Goal: Communication & Community: Participate in discussion

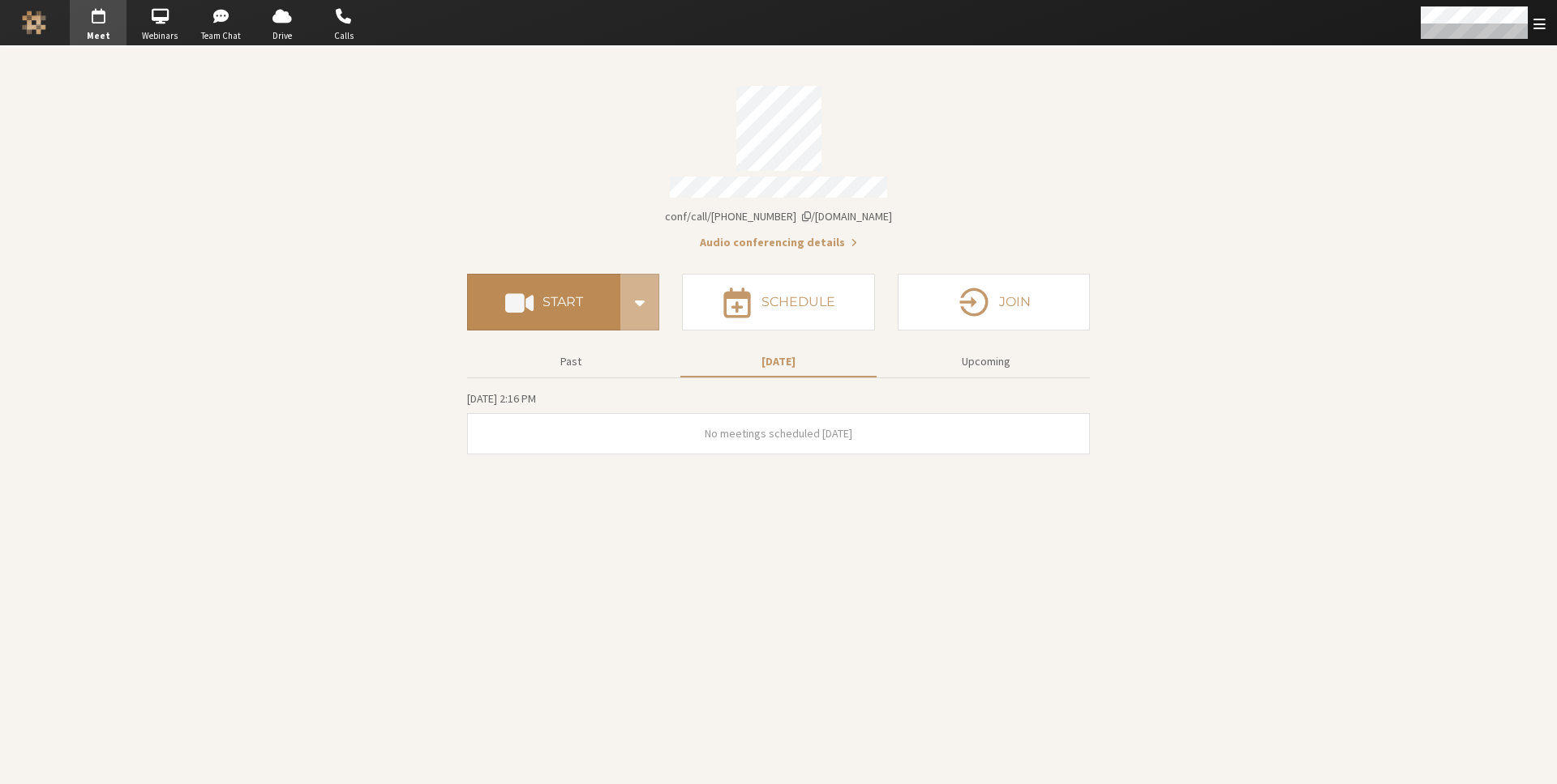
click at [545, 296] on h4 "Start" at bounding box center [562, 301] width 40 height 13
click at [504, 309] on button "Start" at bounding box center [543, 302] width 153 height 57
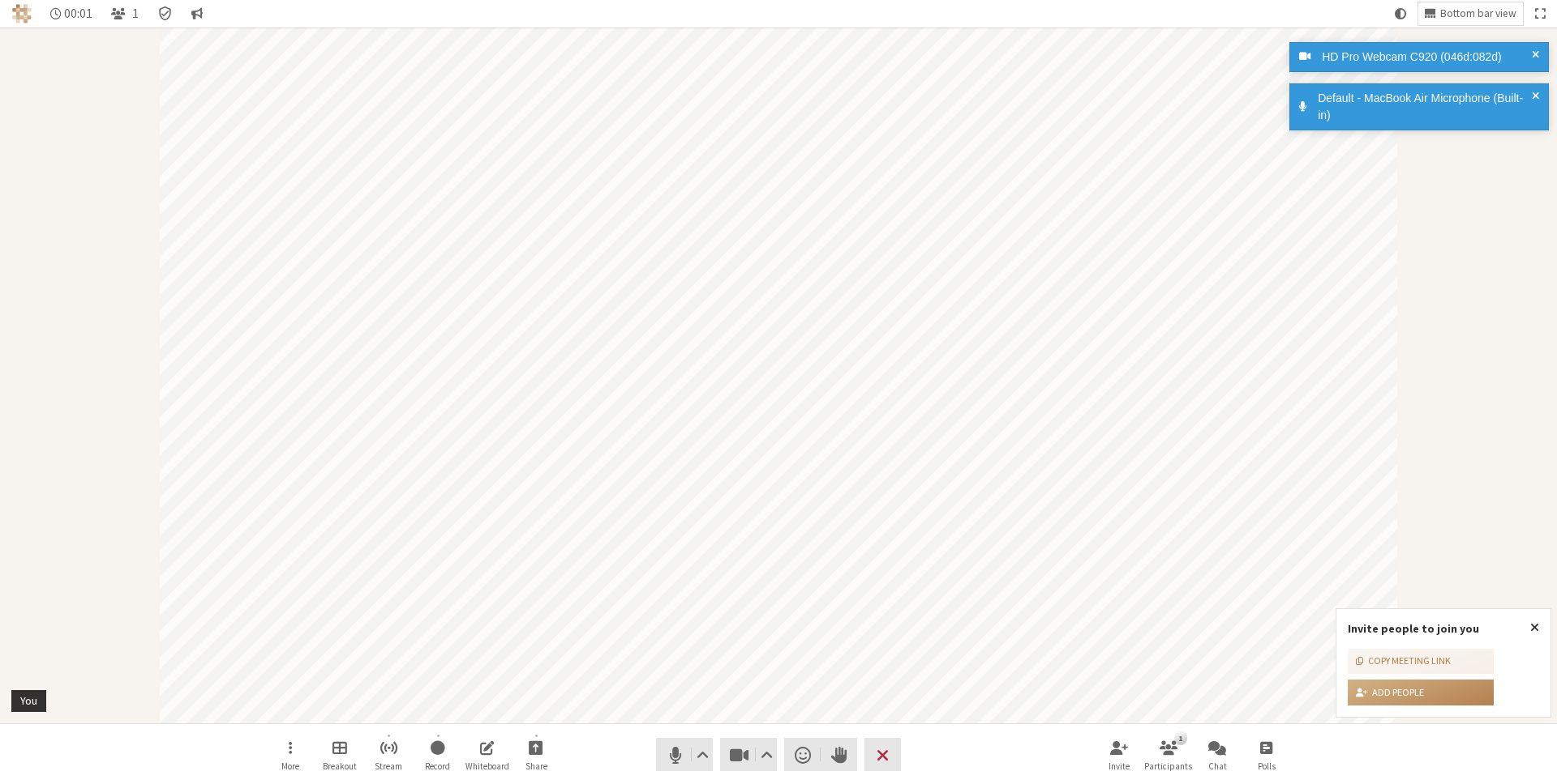
click at [1537, 91] on span at bounding box center [1534, 107] width 7 height 34
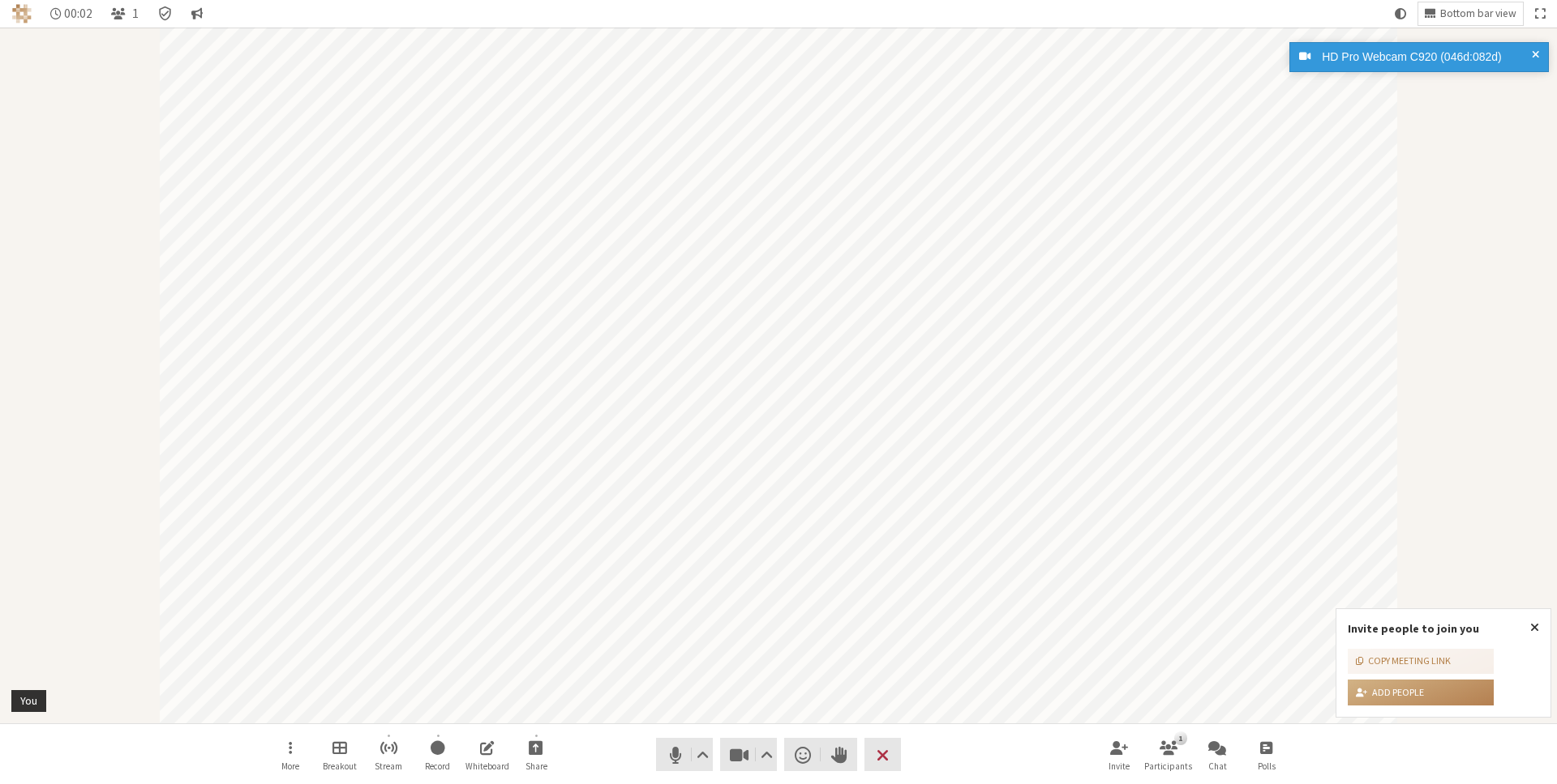
click at [1533, 49] on span at bounding box center [1534, 57] width 7 height 17
click at [1537, 621] on span "Close popover" at bounding box center [1533, 626] width 9 height 13
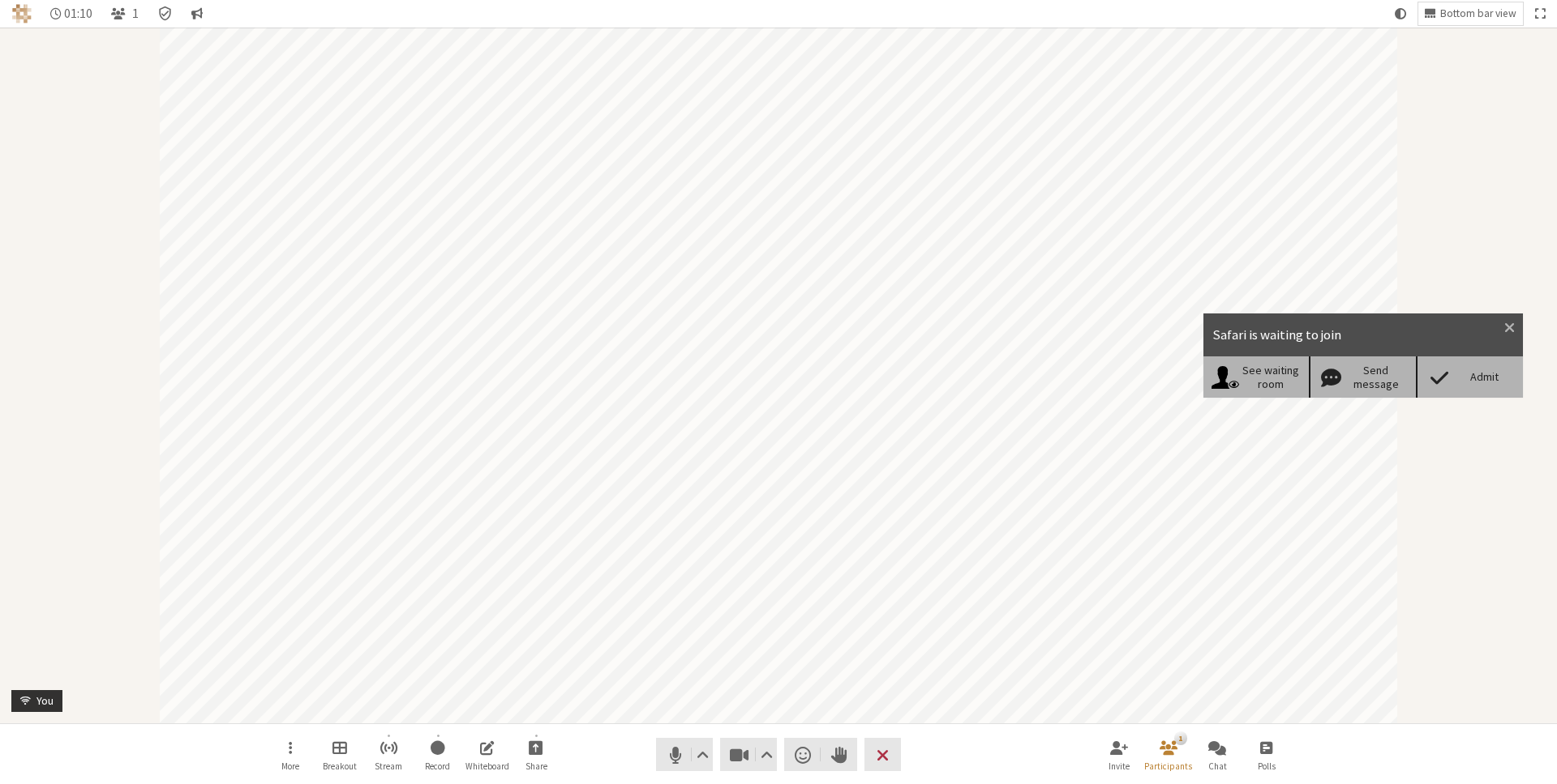
click at [1440, 378] on span at bounding box center [1439, 377] width 28 height 23
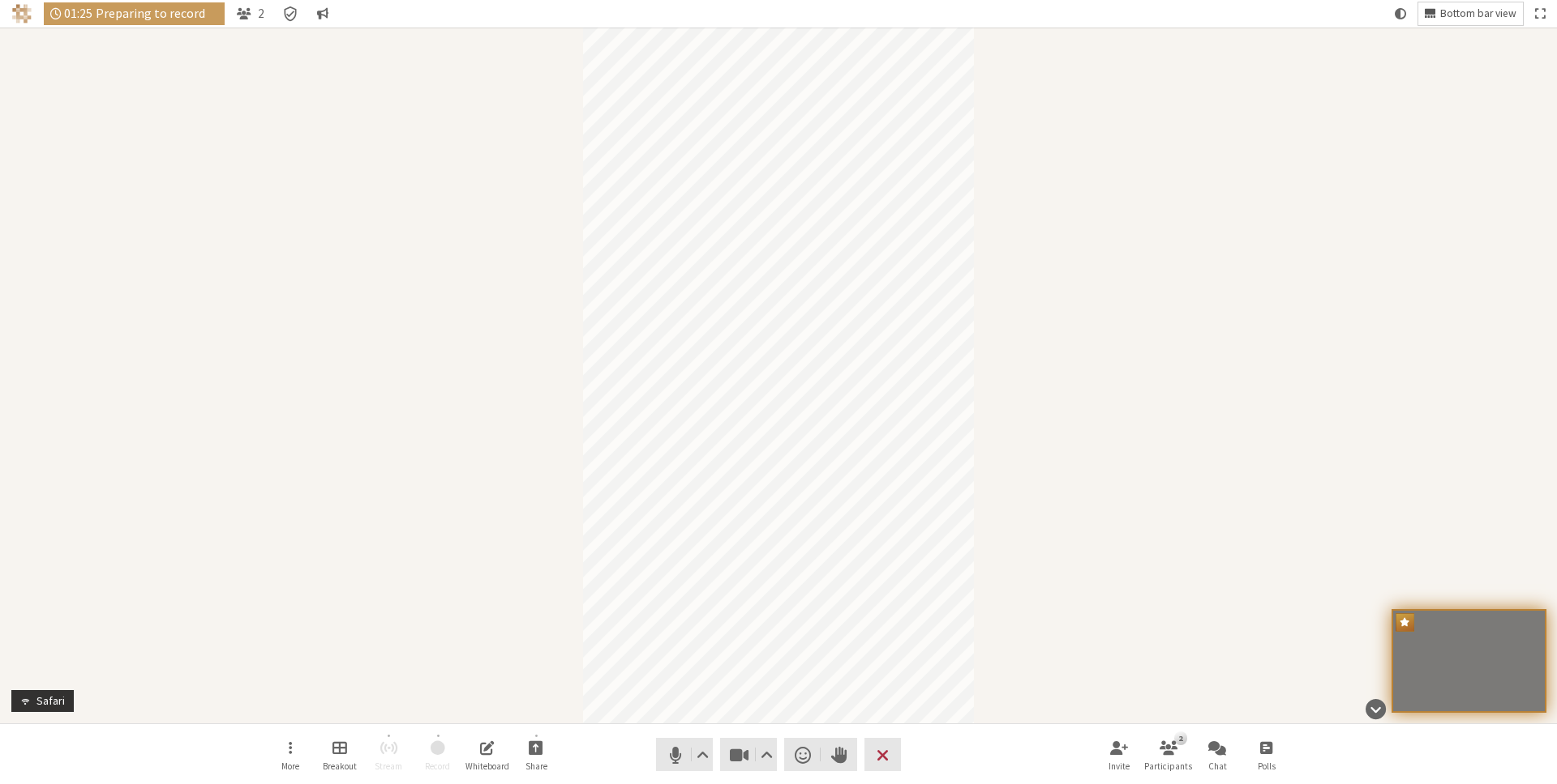
click at [1491, 14] on span "Bottom bar view" at bounding box center [1478, 14] width 76 height 12
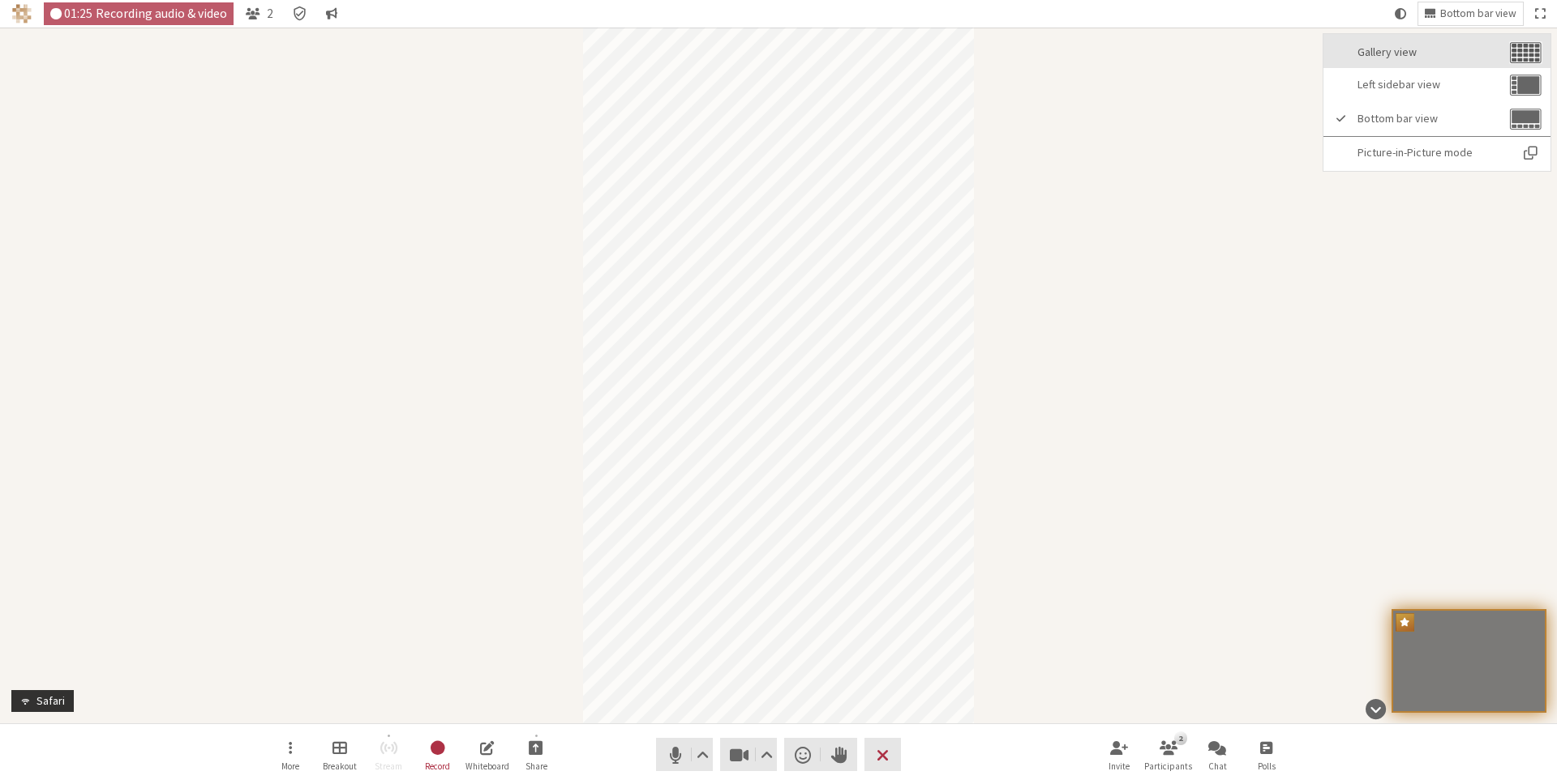
click at [1472, 49] on span "Gallery view" at bounding box center [1432, 52] width 149 height 12
click at [1464, 54] on span "Gallery view" at bounding box center [1432, 52] width 149 height 12
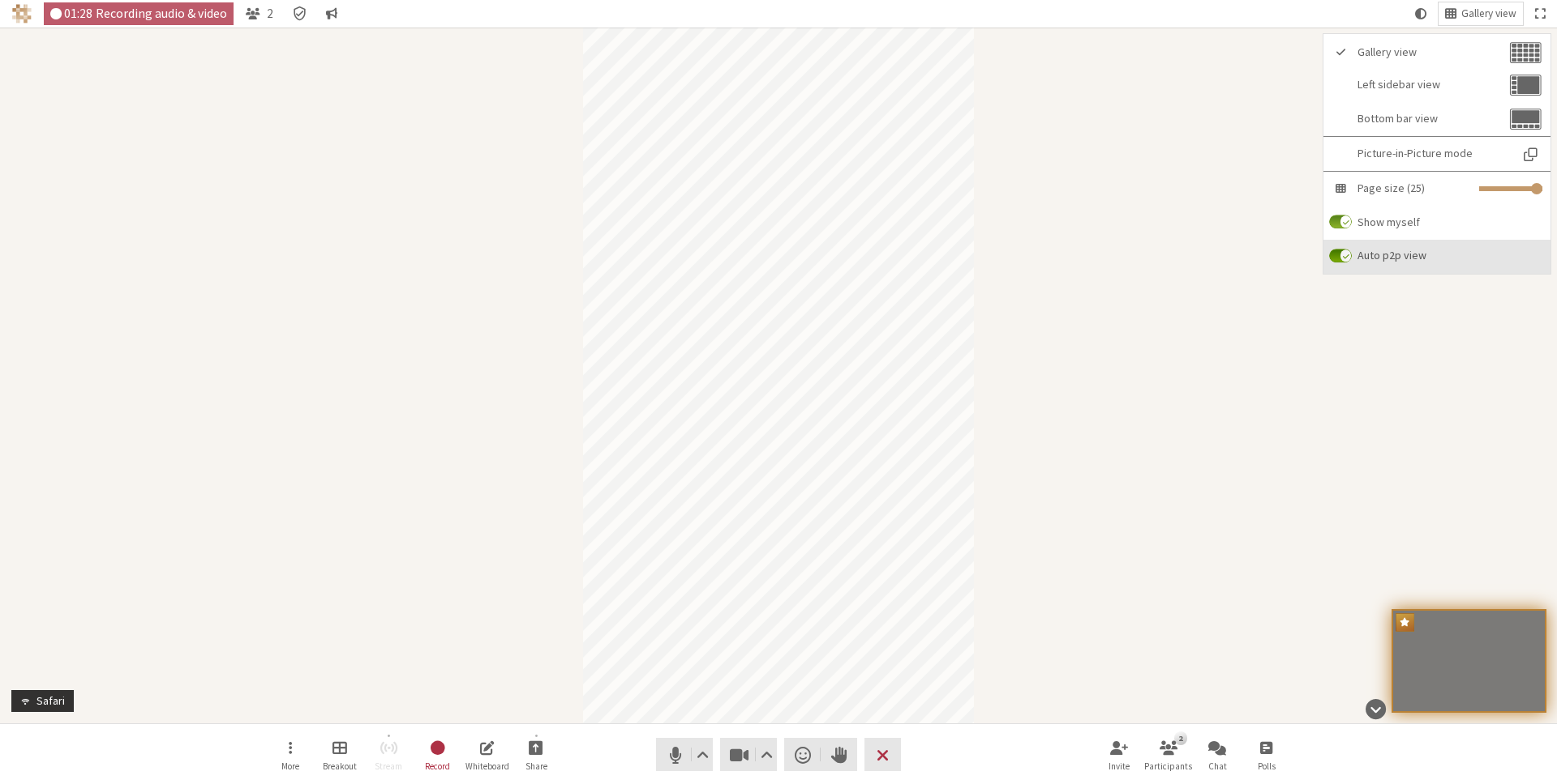
click at [1342, 256] on input "Auto p2p view" at bounding box center [1340, 255] width 23 height 15
checkbox input "false"
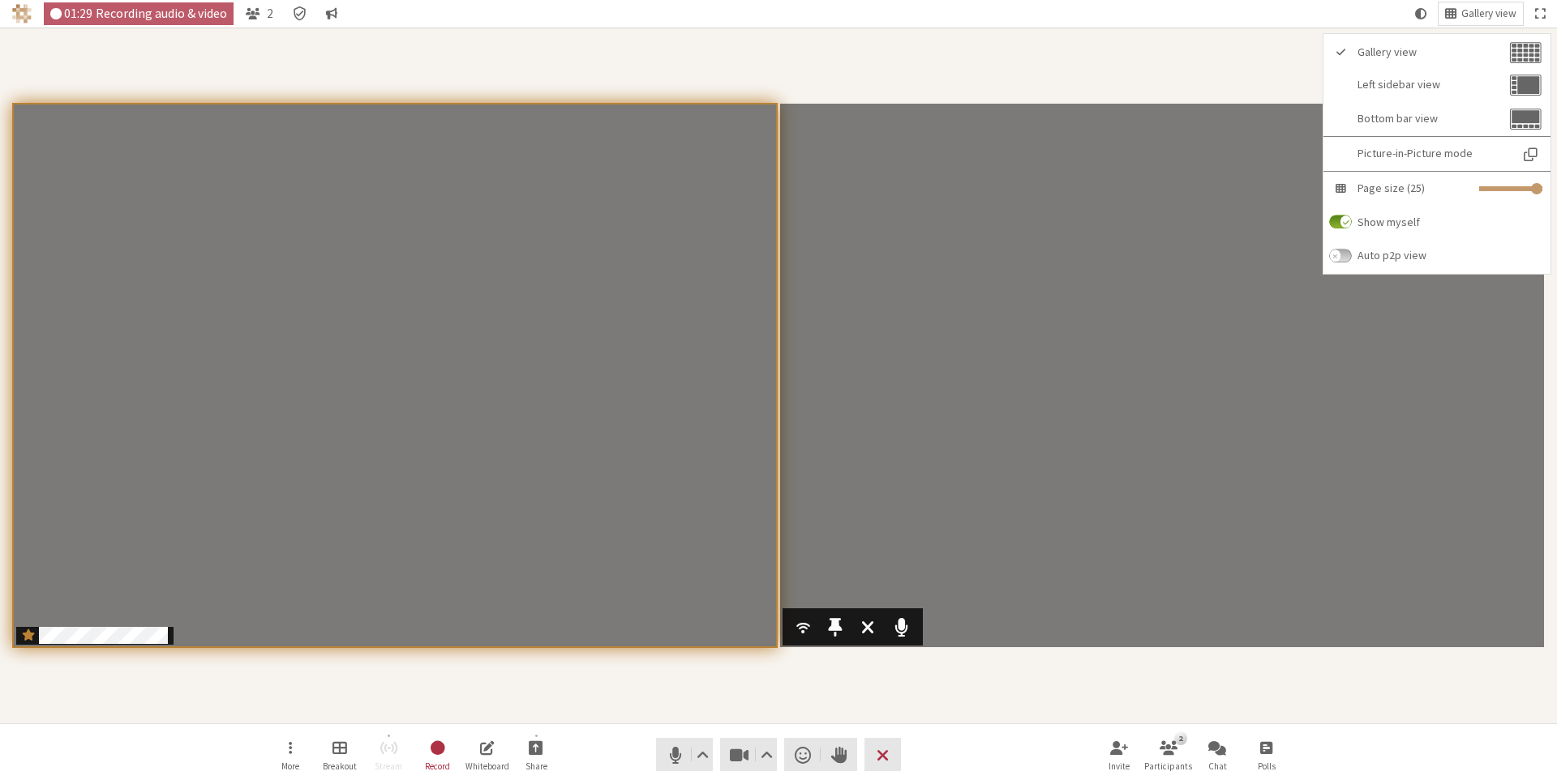
click at [1339, 397] on video "Participants" at bounding box center [1161, 376] width 764 height 544
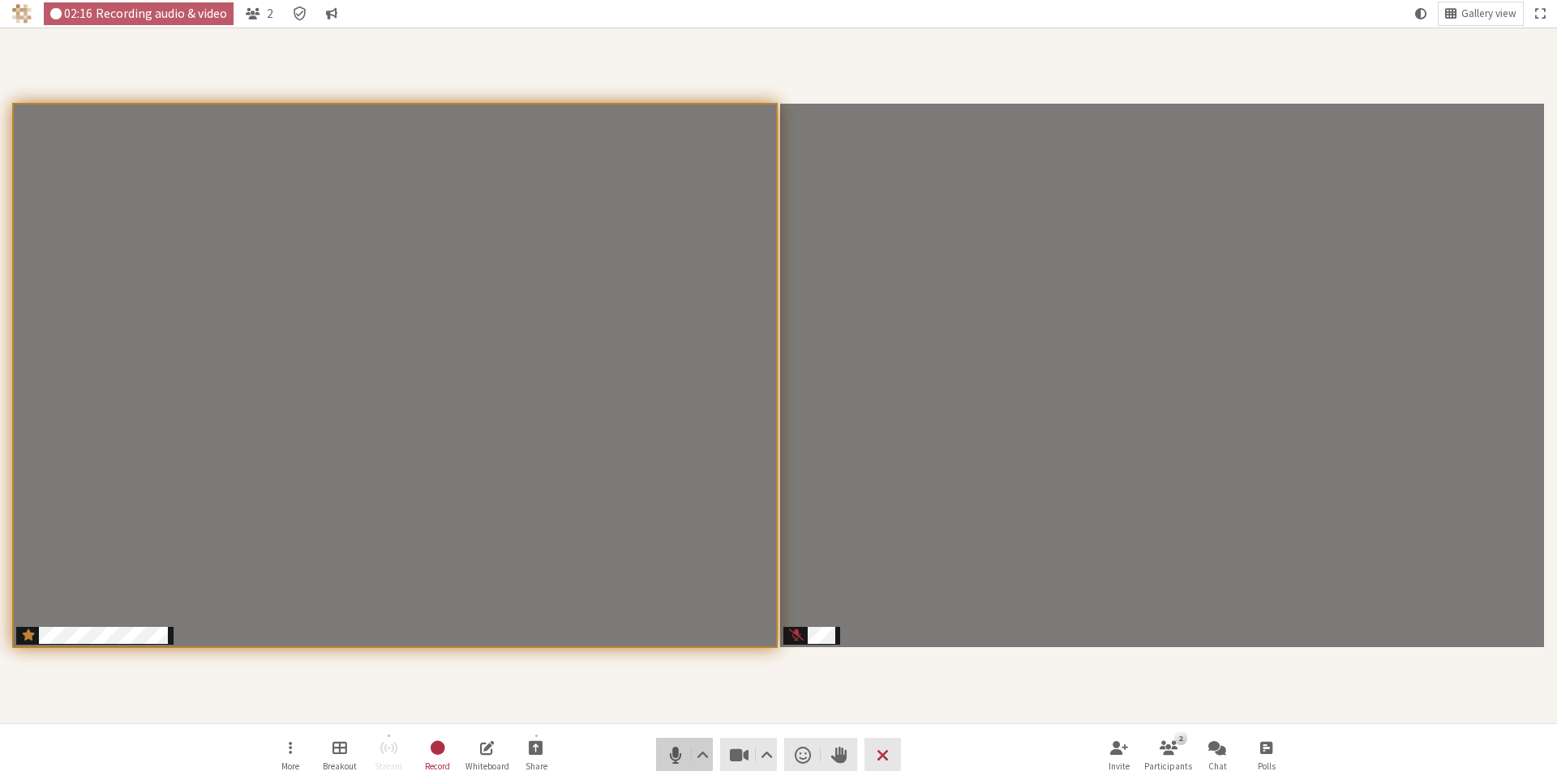
click at [673, 762] on span "Mute (⌘+Shift+A)" at bounding box center [675, 755] width 23 height 23
click at [61, 630] on span "Participants" at bounding box center [68, 627] width 14 height 22
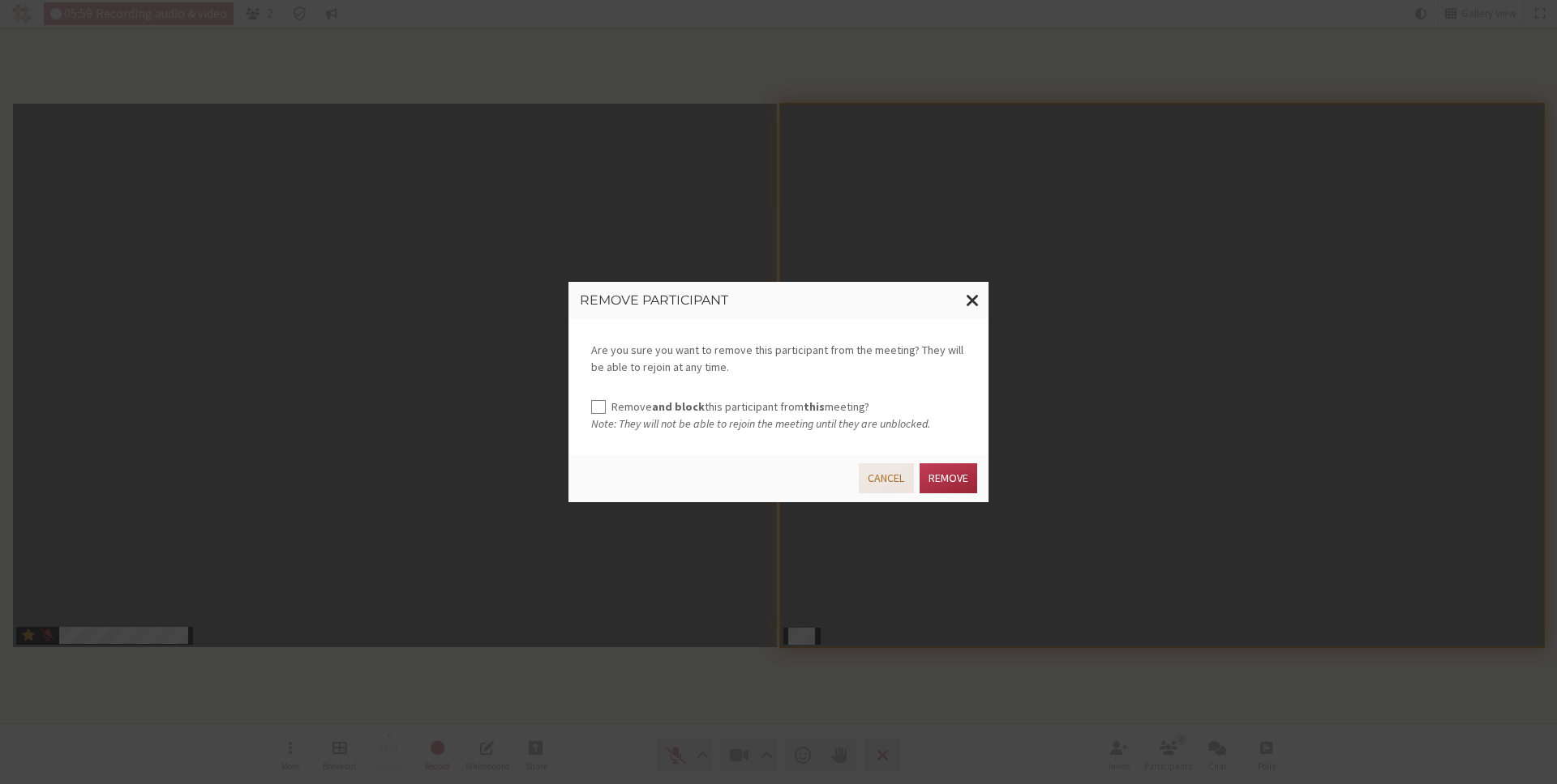
click at [876, 474] on button "Cancel" at bounding box center [885, 479] width 54 height 30
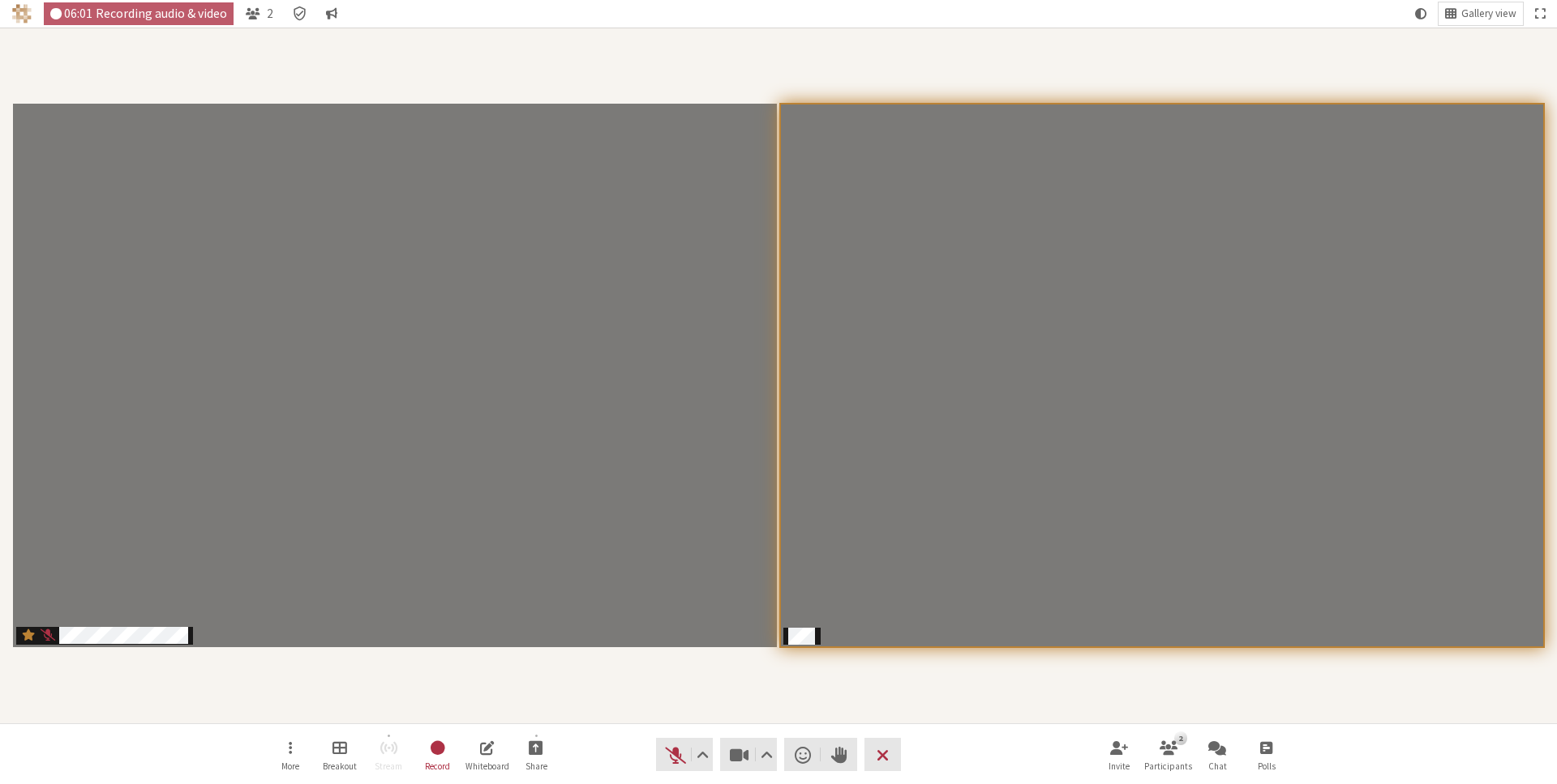
click at [823, 611] on video "Participants" at bounding box center [1161, 376] width 764 height 544
